Goal: Task Accomplishment & Management: Manage account settings

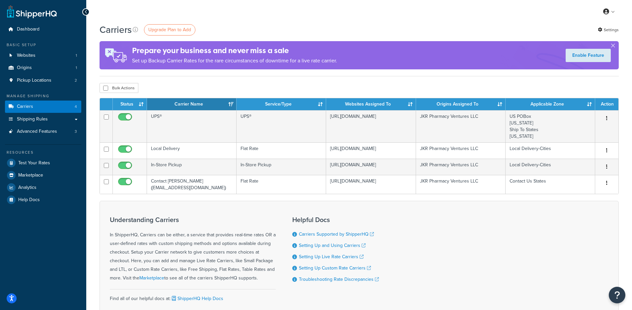
click at [310, 86] on div "Bulk Actions Duplicate Delete" at bounding box center [359, 88] width 519 height 10
click at [51, 55] on link "Websites 1" at bounding box center [43, 55] width 76 height 12
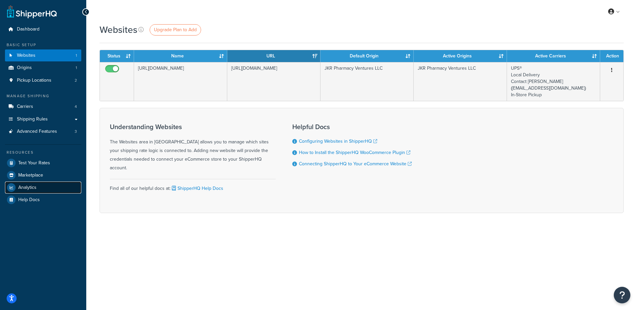
click at [36, 192] on link "Analytics" at bounding box center [43, 188] width 76 height 12
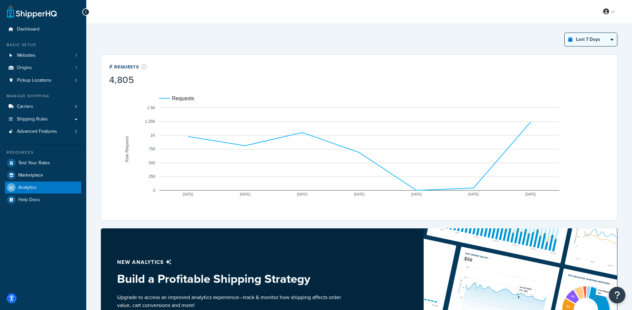
click at [612, 40] on select "Last 24 Hours Last 7 Days Last 30 Days Last 3 Months Last 6 Months Last 12 Mont…" at bounding box center [591, 39] width 52 height 13
select select "last_3_months"
click at [565, 33] on select "Last 24 Hours Last 7 Days Last 30 Days Last 3 Months Last 6 Months Last 12 Mont…" at bounding box center [591, 39] width 52 height 13
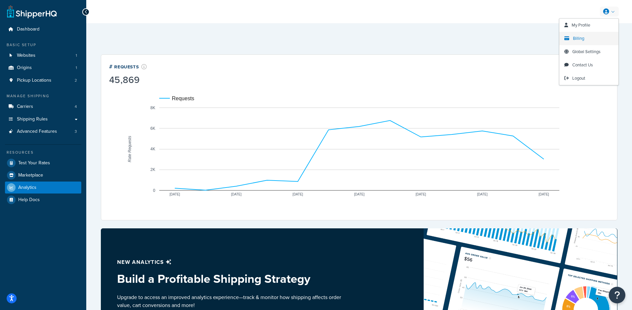
click at [578, 39] on span "Billing" at bounding box center [578, 38] width 11 height 6
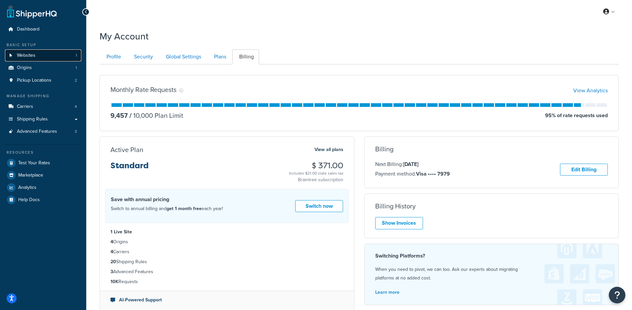
click at [36, 60] on link "Websites 1" at bounding box center [43, 55] width 76 height 12
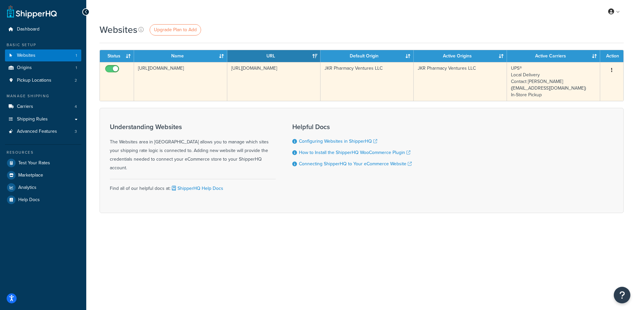
click at [159, 80] on td "[URL][DOMAIN_NAME]" at bounding box center [180, 81] width 93 height 39
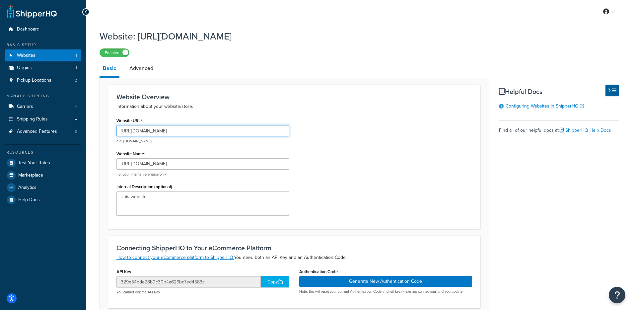
drag, startPoint x: 185, startPoint y: 133, endPoint x: 148, endPoint y: 126, distance: 37.4
click at [134, 131] on input "[URL][DOMAIN_NAME]" at bounding box center [203, 130] width 173 height 11
click at [199, 128] on input "[URL][DOMAIN_NAME]" at bounding box center [203, 130] width 173 height 11
drag, startPoint x: 183, startPoint y: 134, endPoint x: 135, endPoint y: 133, distance: 47.5
click at [135, 133] on input "[URL][DOMAIN_NAME]" at bounding box center [203, 130] width 173 height 11
